Goal: Find contact information: Find contact information

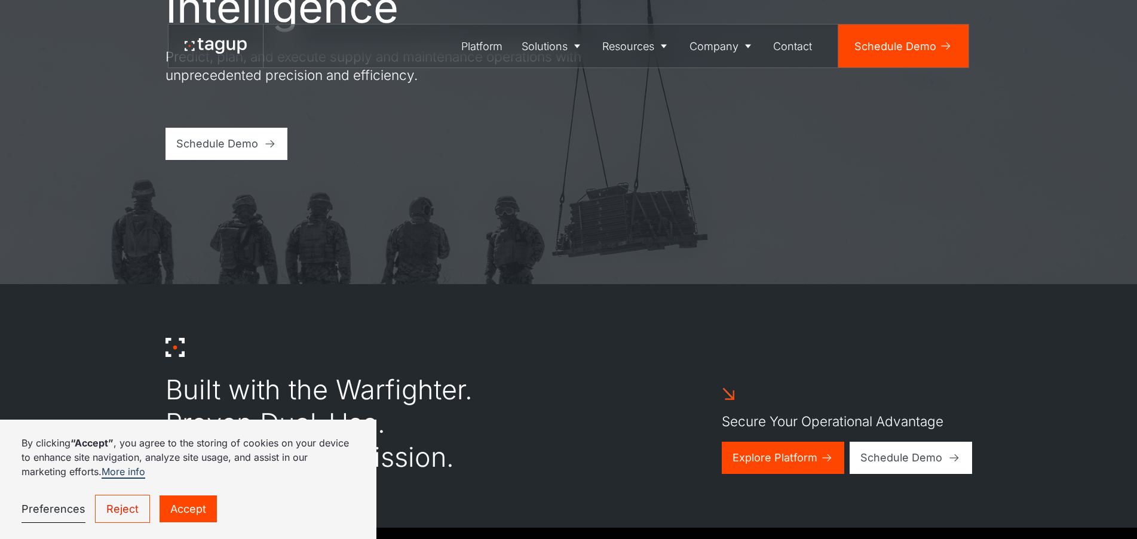
scroll to position [299, 0]
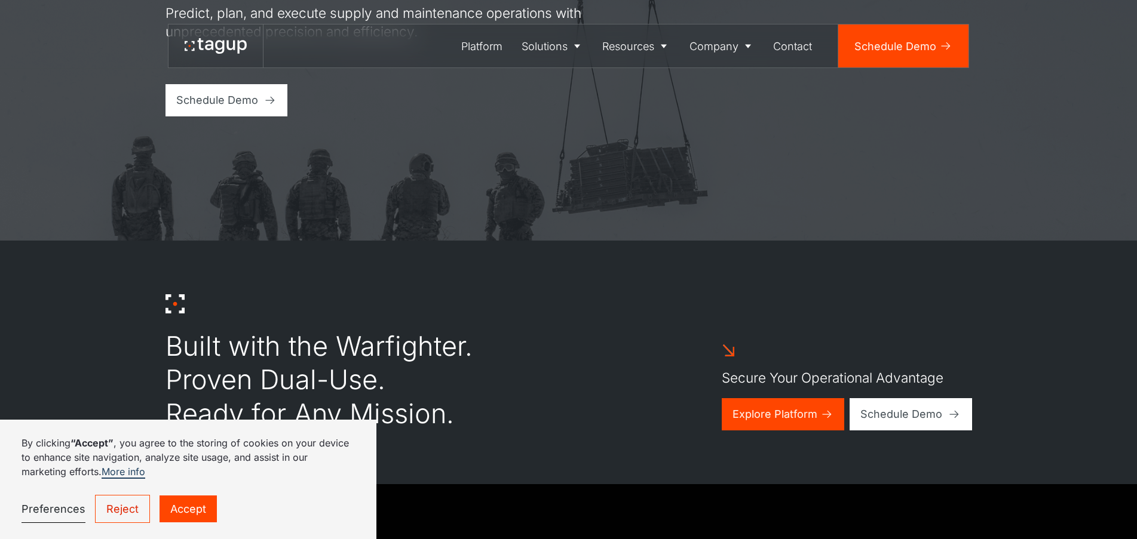
click at [195, 503] on link "Accept" at bounding box center [187, 509] width 57 height 27
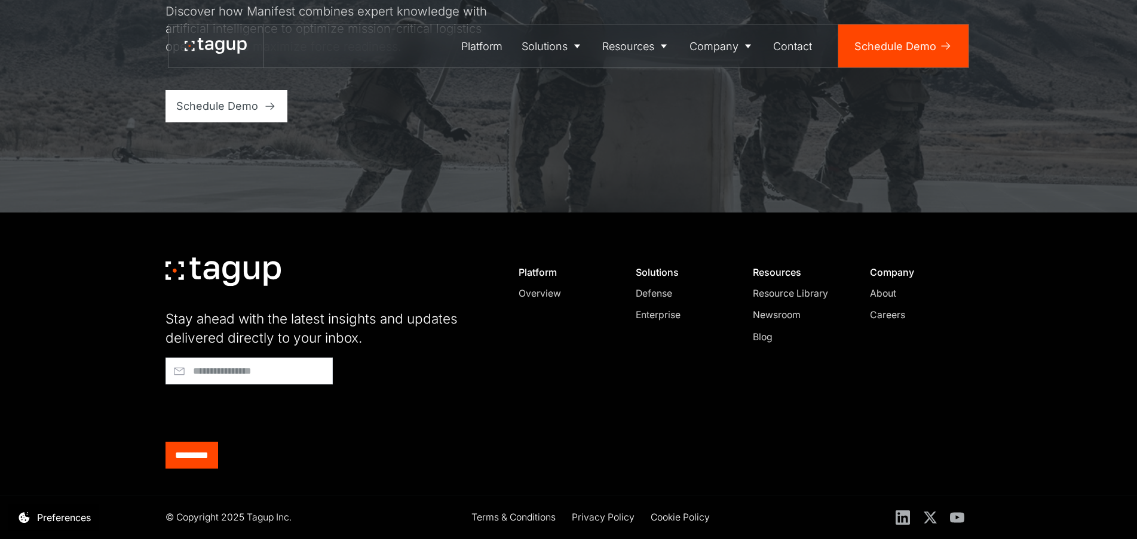
scroll to position [5098, 0]
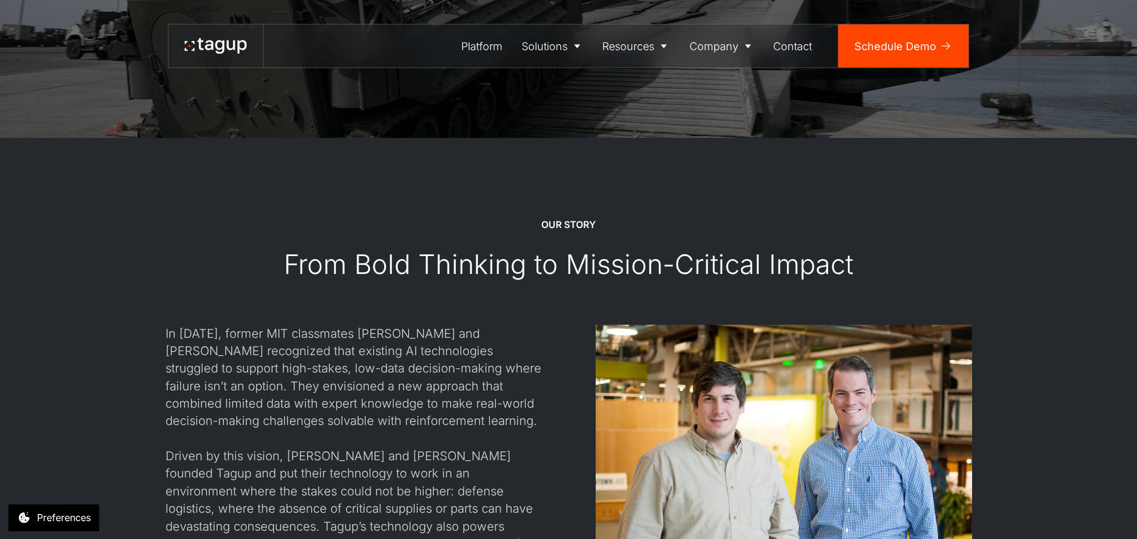
scroll to position [1553, 0]
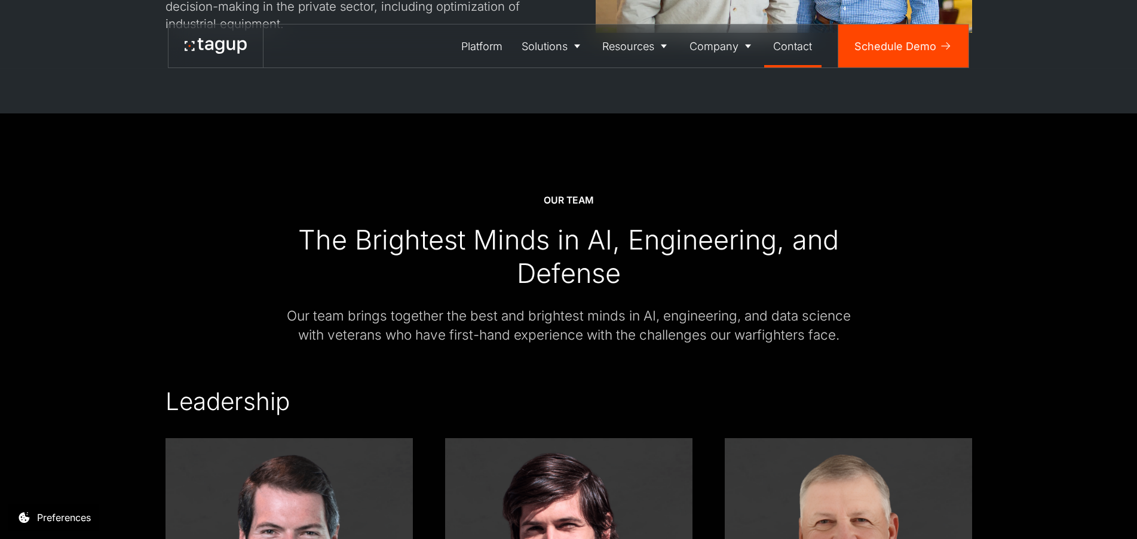
click at [797, 40] on div "Contact" at bounding box center [792, 46] width 39 height 16
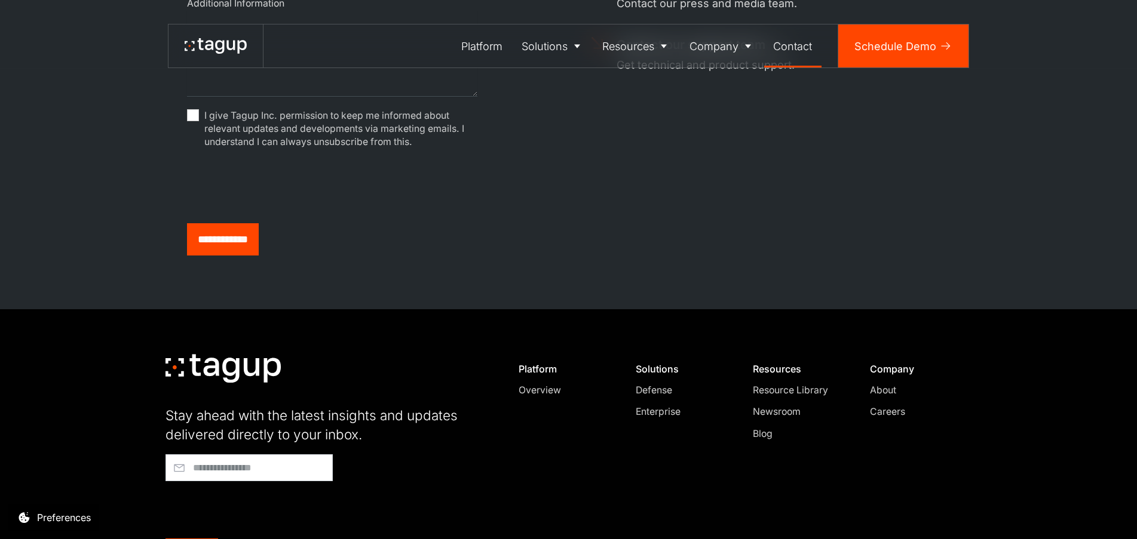
scroll to position [738, 0]
